Goal: Navigation & Orientation: Find specific page/section

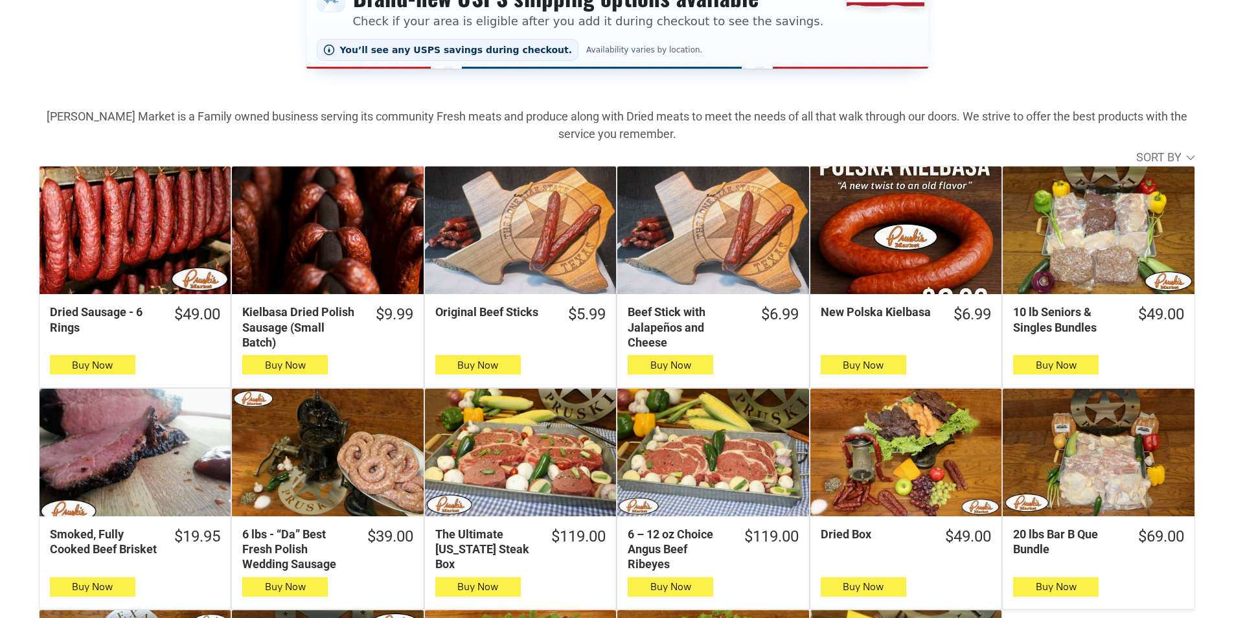
scroll to position [453, 0]
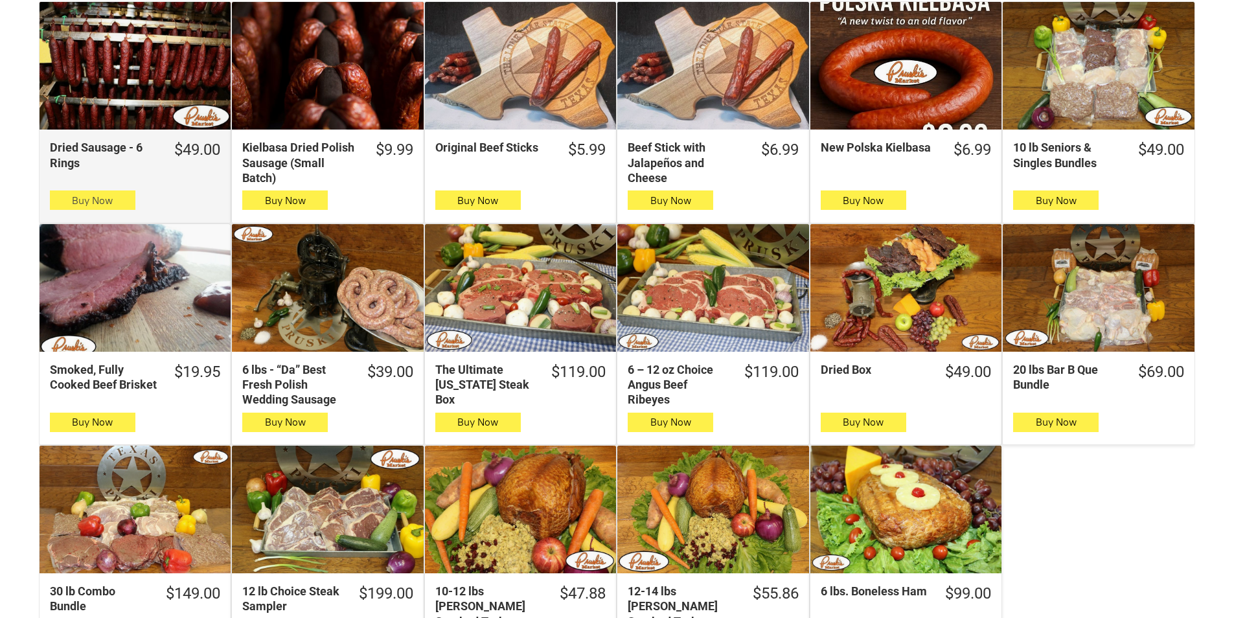
click at [58, 199] on button "Buy Now" at bounding box center [92, 199] width 85 height 19
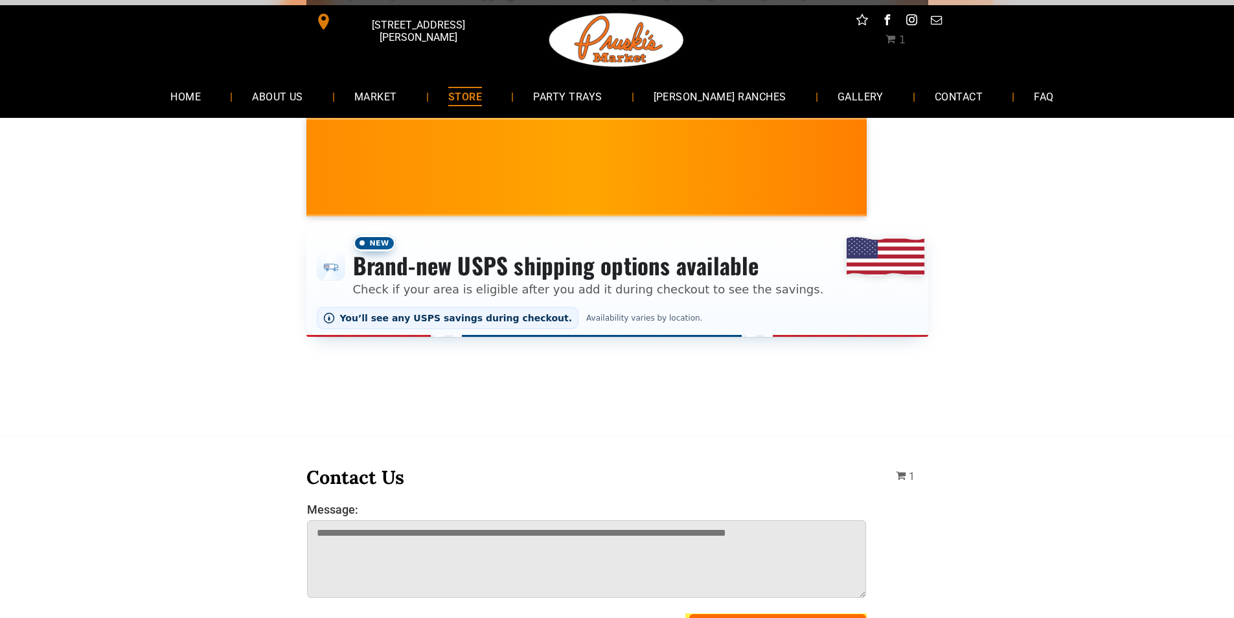
scroll to position [0, 0]
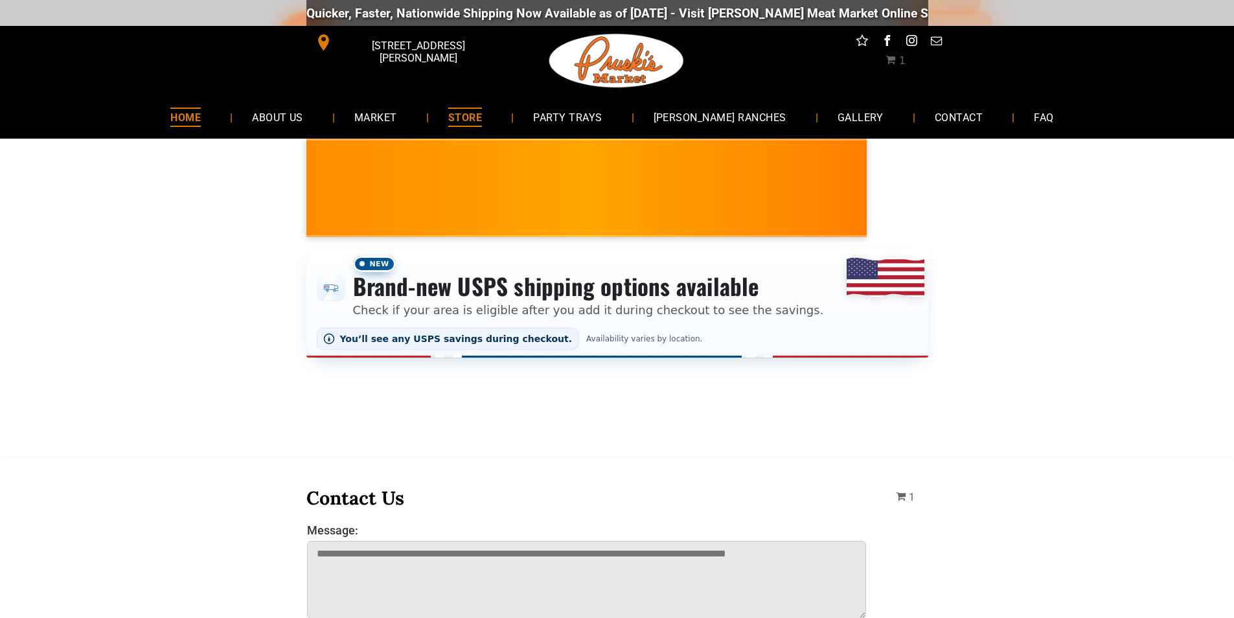
click at [220, 124] on link "HOME" at bounding box center [185, 117] width 69 height 34
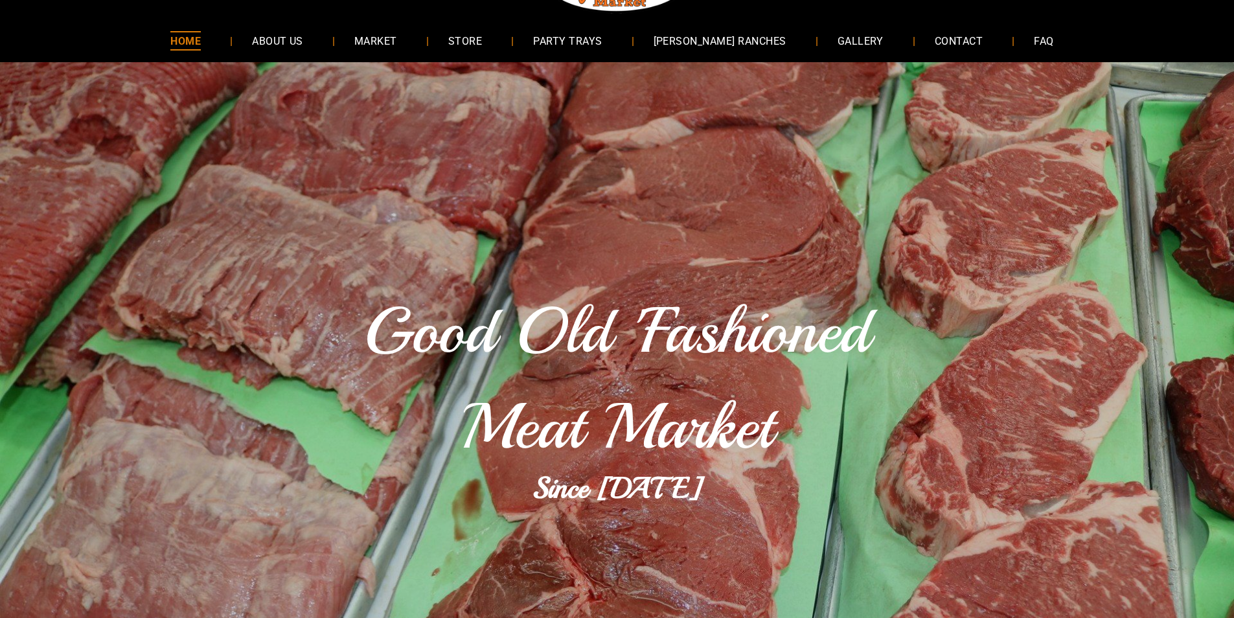
scroll to position [65, 0]
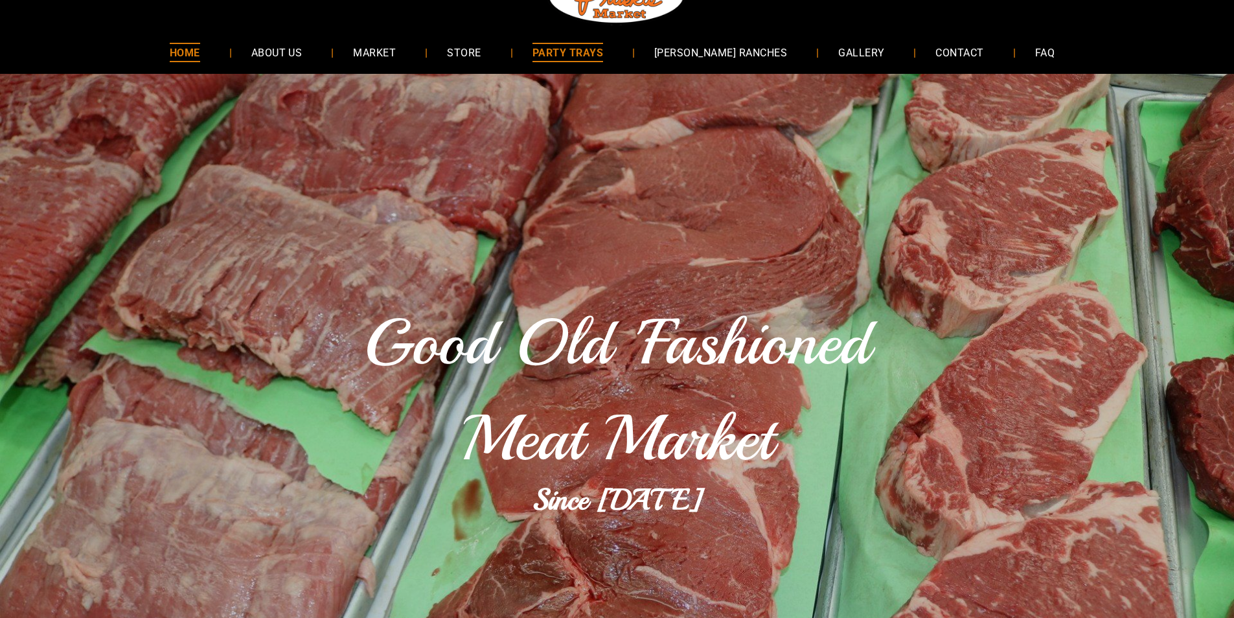
click at [556, 52] on span "PARTY TRAYS" at bounding box center [567, 52] width 71 height 19
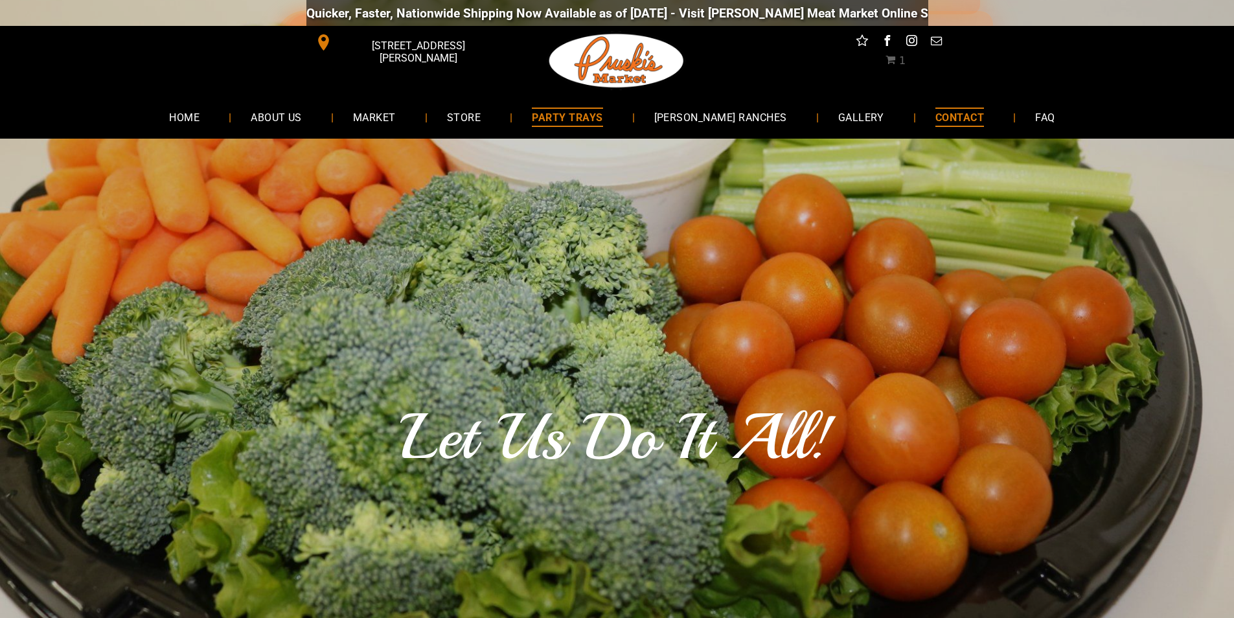
click at [949, 112] on span "CONTACT" at bounding box center [959, 117] width 49 height 19
